Goal: Task Accomplishment & Management: Use online tool/utility

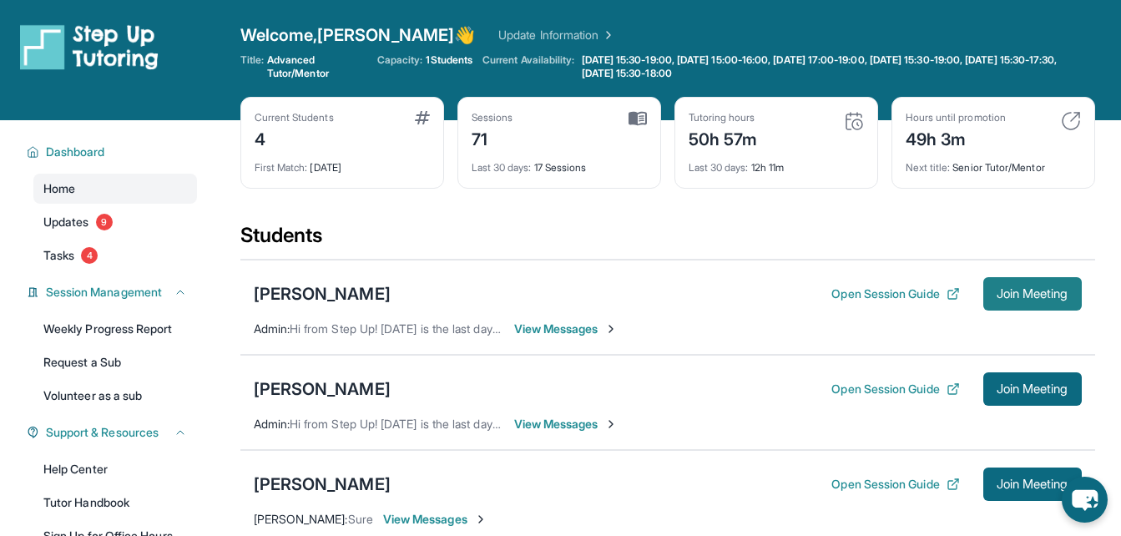
click at [1003, 290] on span "Join Meeting" at bounding box center [1033, 294] width 72 height 10
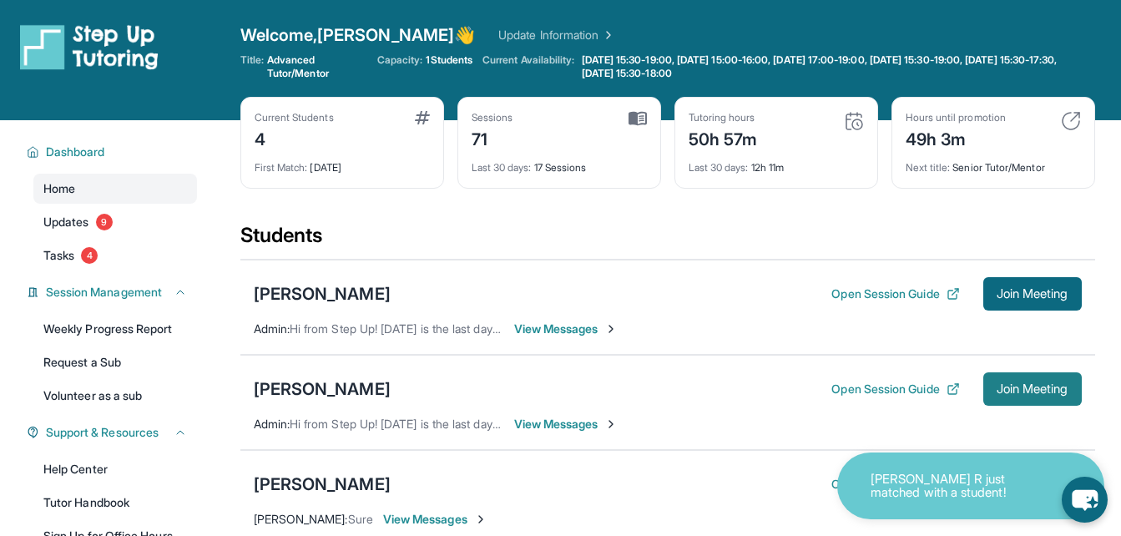
click at [1002, 378] on button "Join Meeting" at bounding box center [1032, 388] width 99 height 33
click at [255, 387] on div "[PERSON_NAME]" at bounding box center [322, 388] width 137 height 23
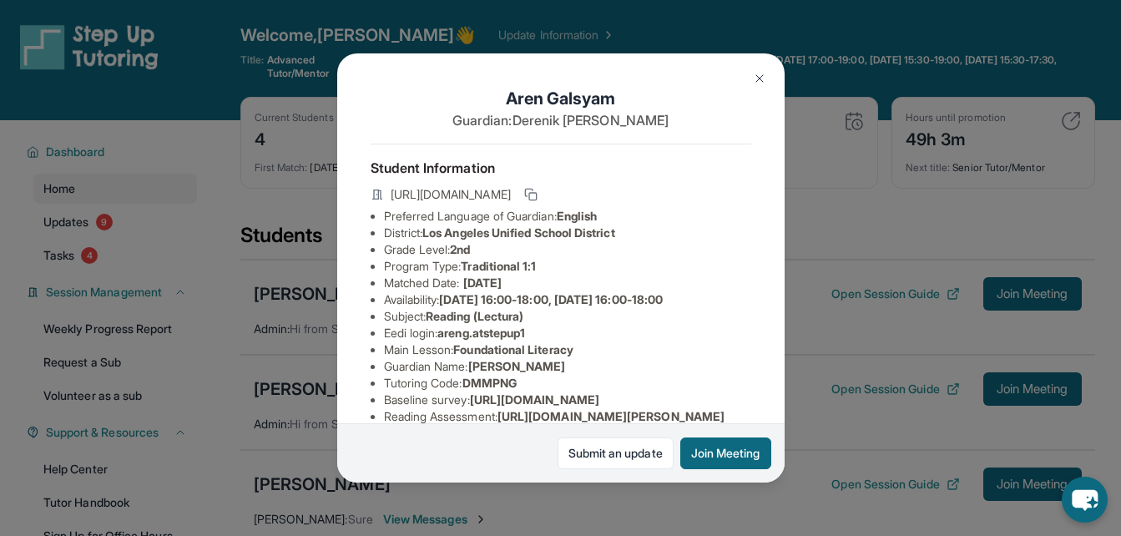
click at [225, 382] on div "[PERSON_NAME] Guardian: [PERSON_NAME] Student Information [URL][DOMAIN_NAME] Pr…" at bounding box center [560, 268] width 1121 height 536
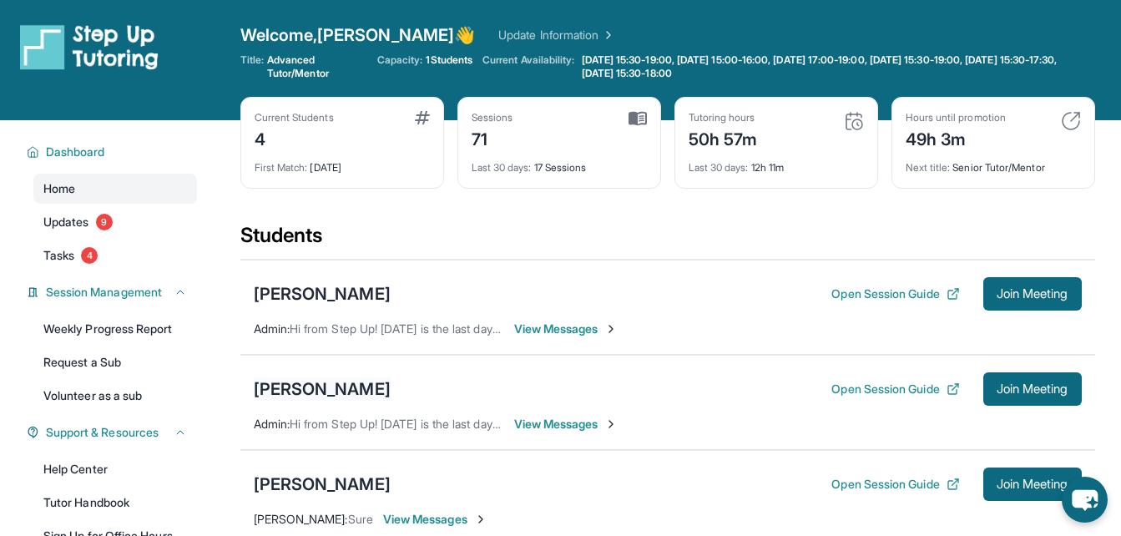
click at [260, 384] on div "[PERSON_NAME]" at bounding box center [322, 388] width 137 height 23
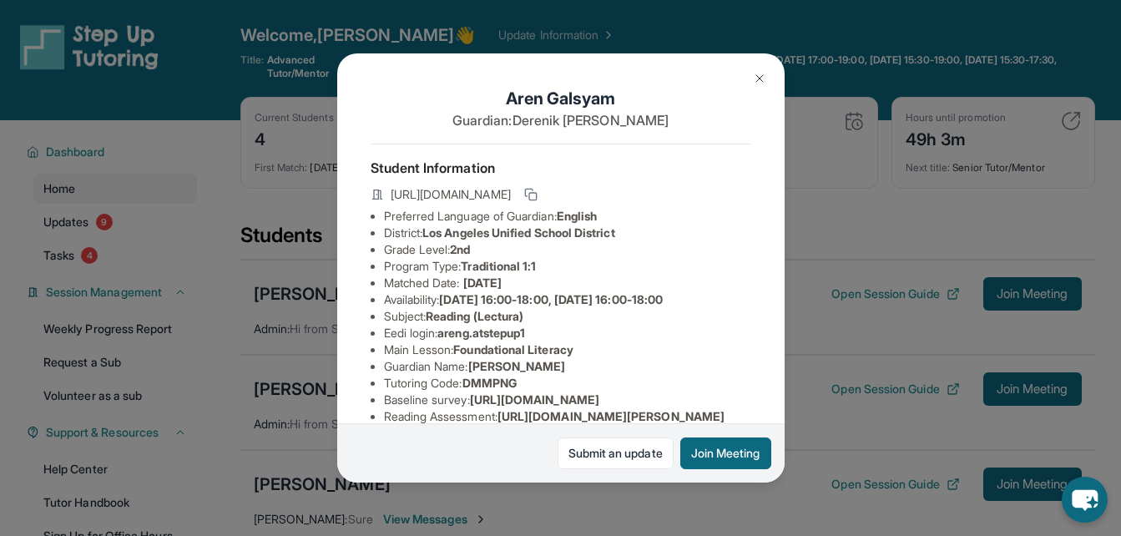
click at [266, 296] on div "[PERSON_NAME] Guardian: [PERSON_NAME] Student Information [URL][DOMAIN_NAME] Pr…" at bounding box center [560, 268] width 1121 height 536
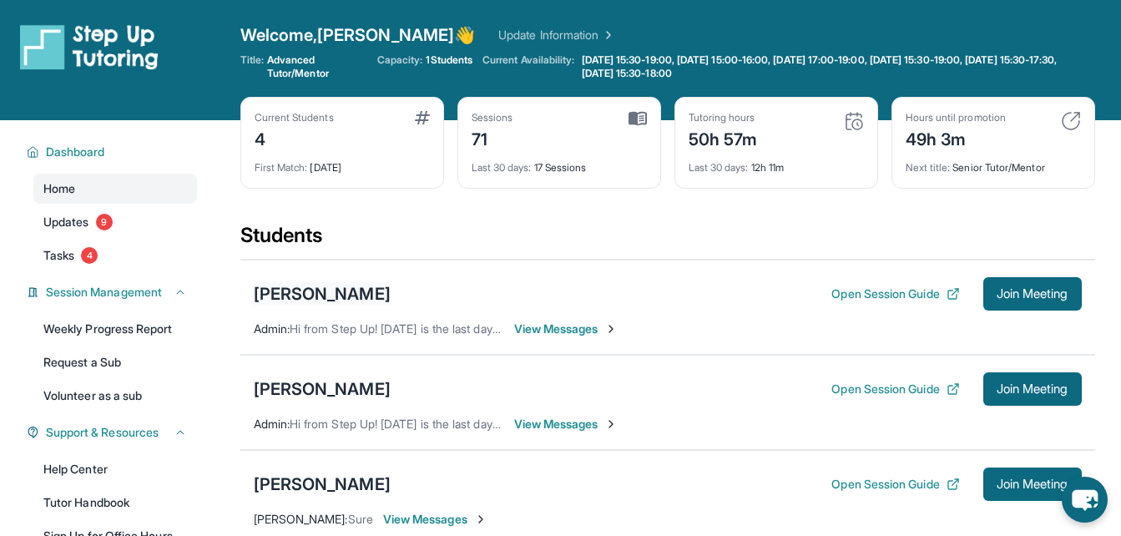
click at [254, 287] on div "[PERSON_NAME]" at bounding box center [322, 293] width 137 height 23
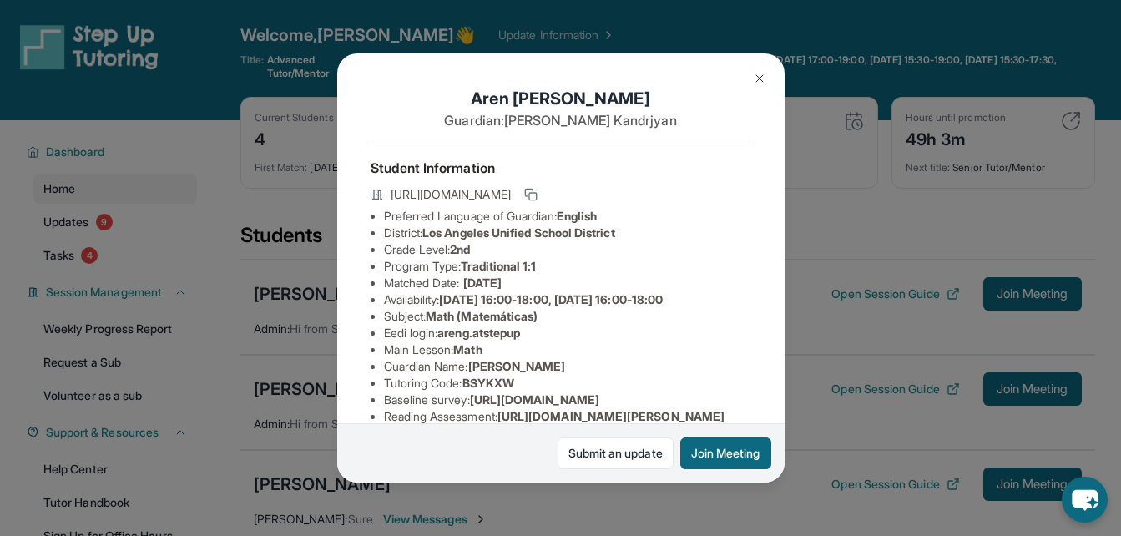
click at [253, 366] on div "[PERSON_NAME] Guardian: [PERSON_NAME] Student Information [URL][DOMAIN_NAME] Pr…" at bounding box center [560, 268] width 1121 height 536
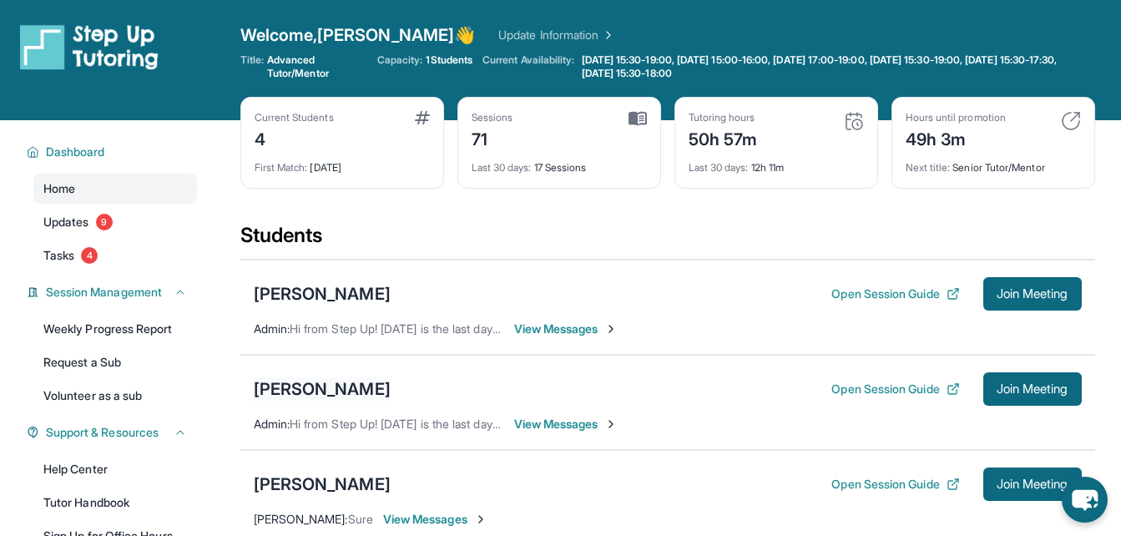
click at [255, 388] on div "[PERSON_NAME]" at bounding box center [322, 388] width 137 height 23
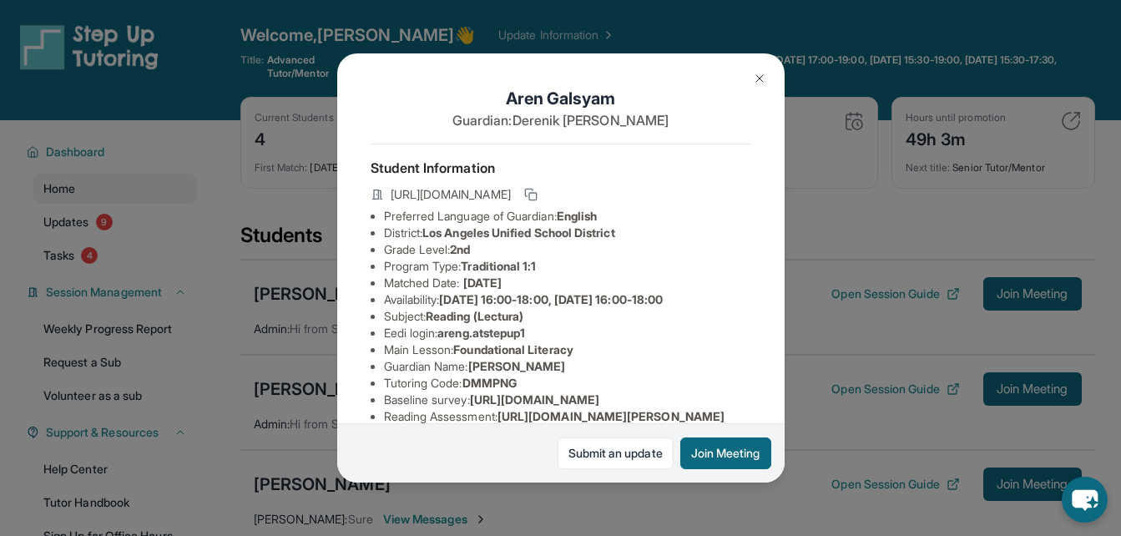
click at [250, 391] on div "[PERSON_NAME] Guardian: [PERSON_NAME] Student Information [URL][DOMAIN_NAME] Pr…" at bounding box center [560, 268] width 1121 height 536
